Goal: Information Seeking & Learning: Find contact information

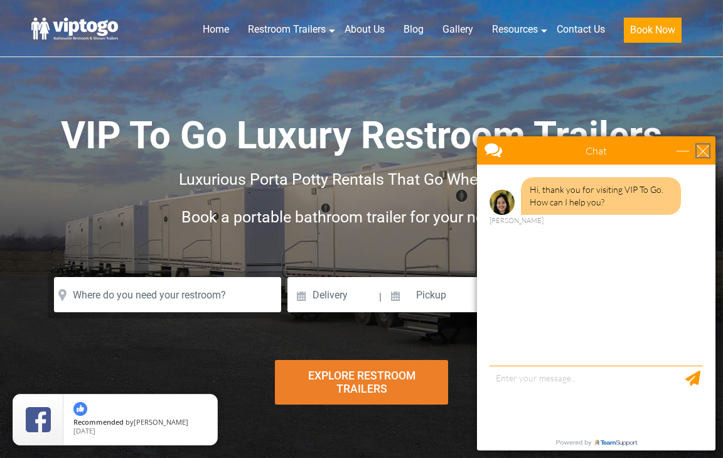
click at [704, 152] on div "close" at bounding box center [703, 150] width 13 height 13
click at [704, 152] on div "Risk-Free Reservation! Free cancellation up to 48 hours before delivery. Book n…" at bounding box center [361, 229] width 723 height 458
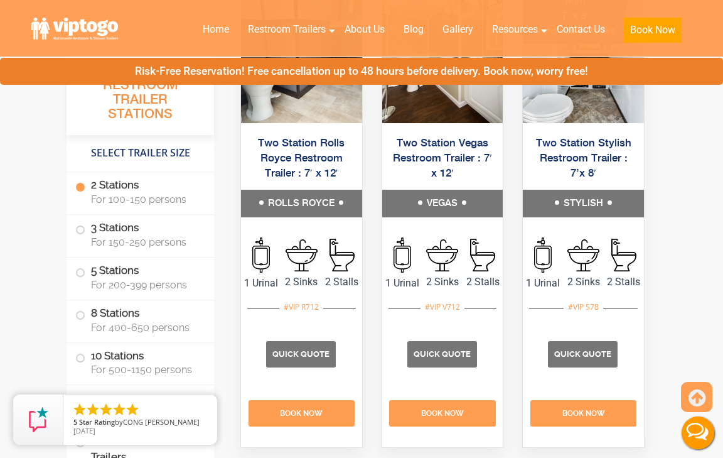
scroll to position [712, 0]
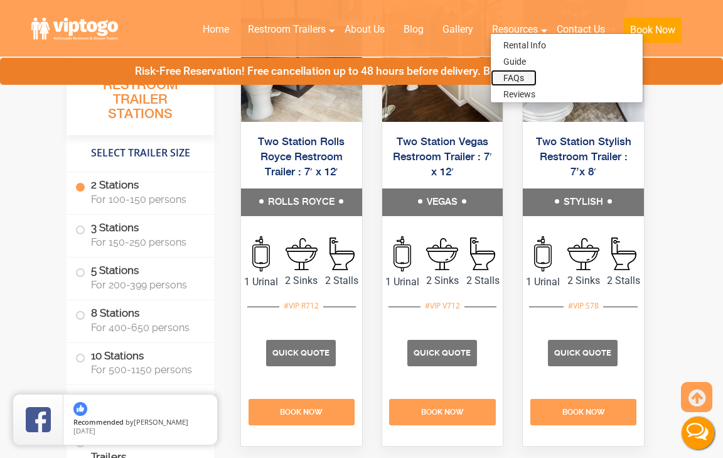
click at [524, 74] on link "FAQs" at bounding box center [514, 78] width 46 height 16
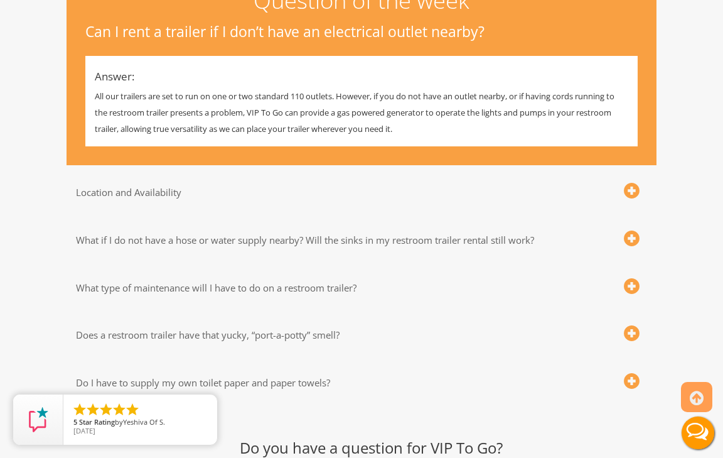
scroll to position [337, 0]
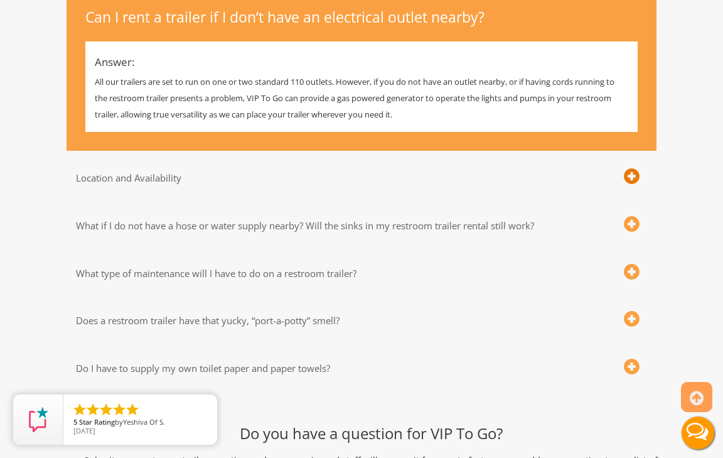
click at [634, 174] on span at bounding box center [632, 177] width 16 height 16
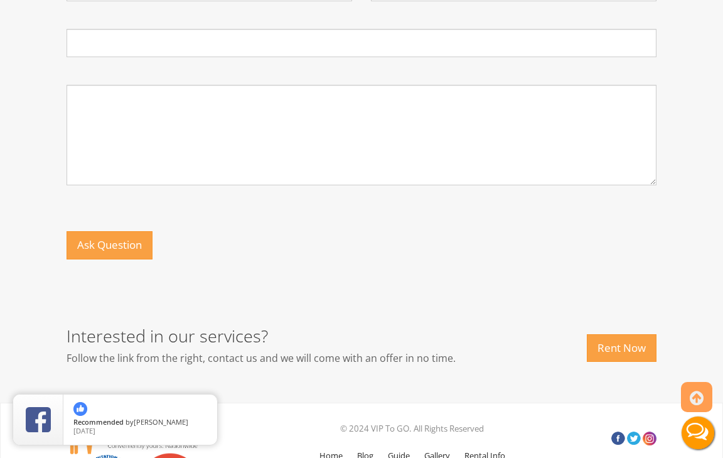
scroll to position [1291, 0]
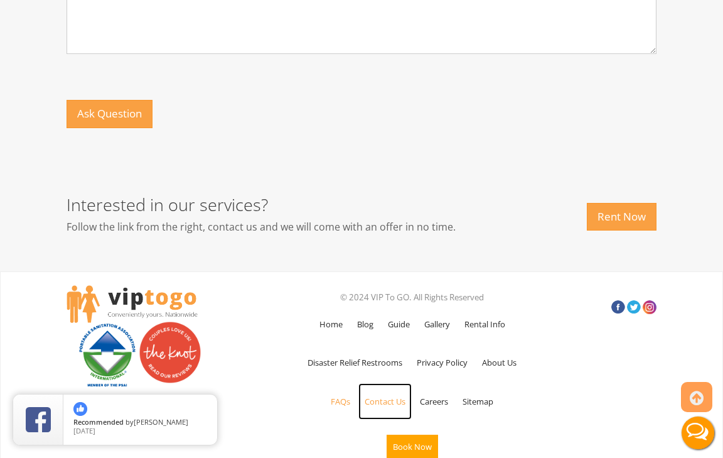
click at [401, 383] on link "Contact Us" at bounding box center [385, 401] width 53 height 36
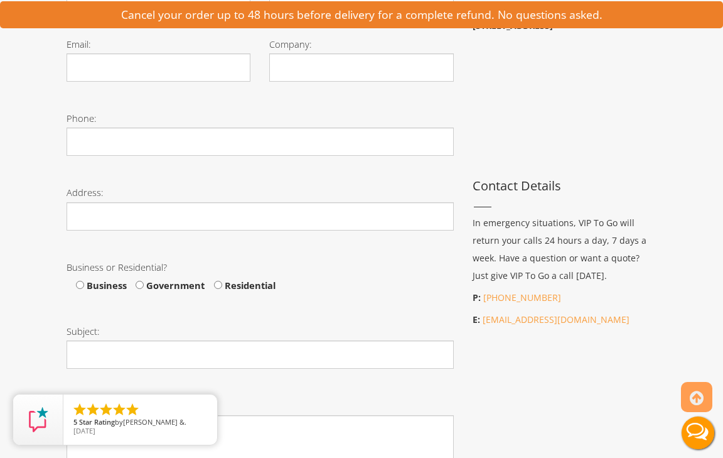
scroll to position [452, 0]
